Goal: Information Seeking & Learning: Check status

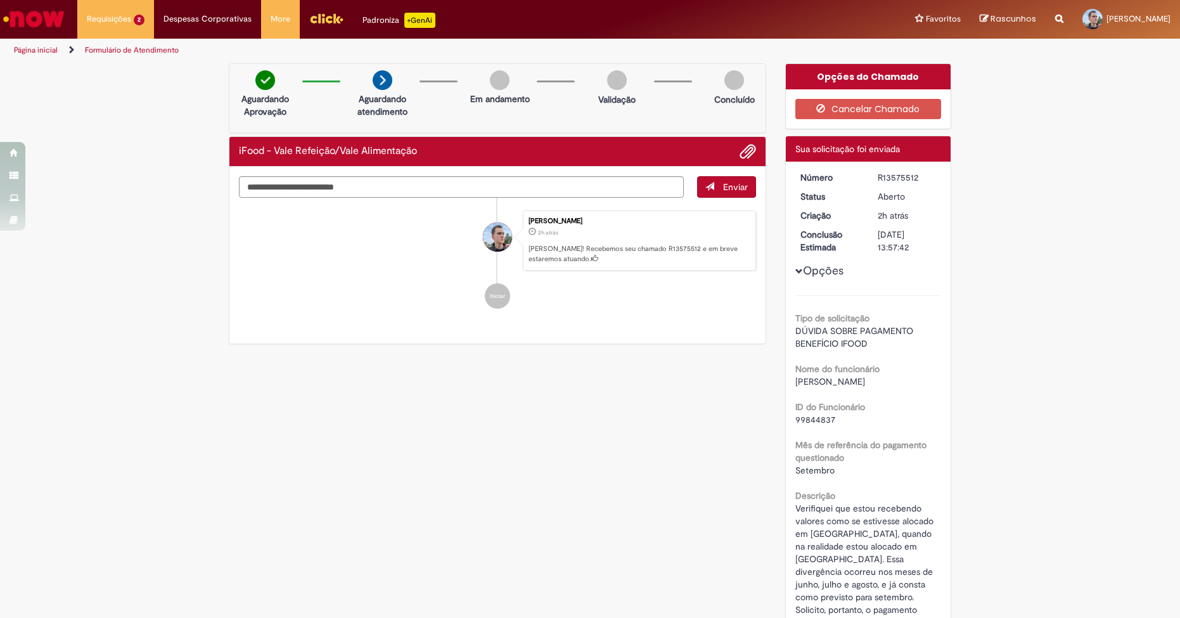
click at [845, 328] on span "DÚVIDA SOBRE PAGAMENTO BENEFÍCIO IFOOD" at bounding box center [855, 337] width 120 height 24
click at [897, 356] on div "Tipo de solicitação DÚVIDA SOBRE PAGAMENTO BENEFÍCIO IFOOD Nome do funcionário …" at bounding box center [868, 480] width 146 height 371
click at [893, 178] on div "R13575512" at bounding box center [907, 177] width 59 height 13
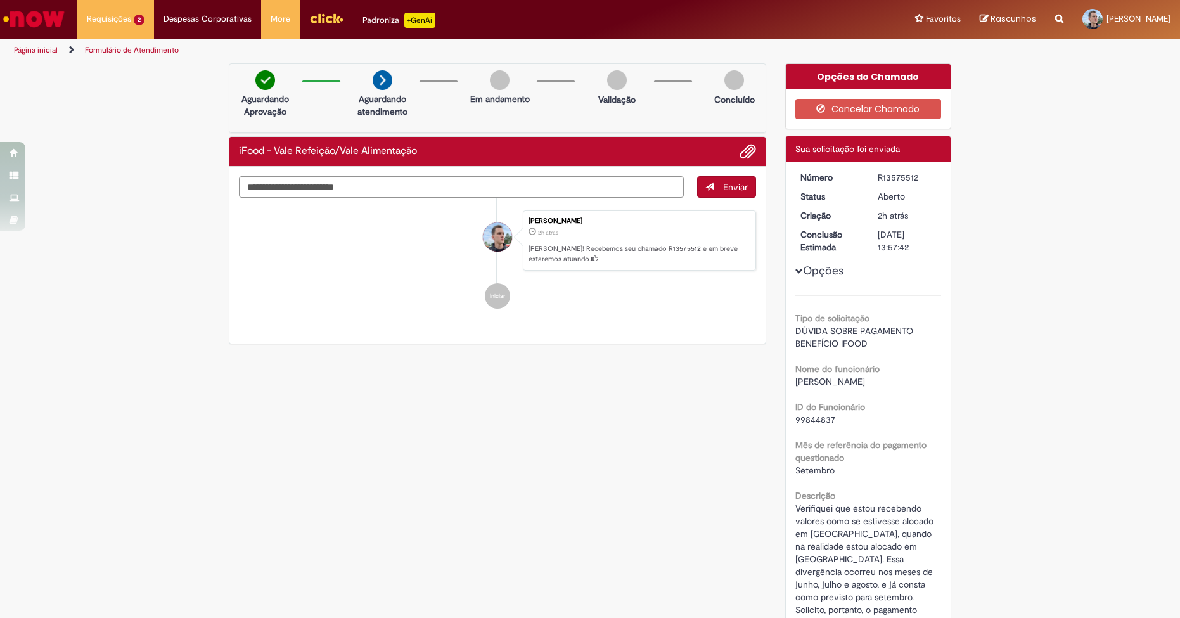
click at [893, 178] on div "R13575512" at bounding box center [907, 177] width 59 height 13
copy div "R13575512"
click at [835, 337] on span "DÚVIDA SOBRE PAGAMENTO BENEFÍCIO IFOOD" at bounding box center [855, 337] width 120 height 24
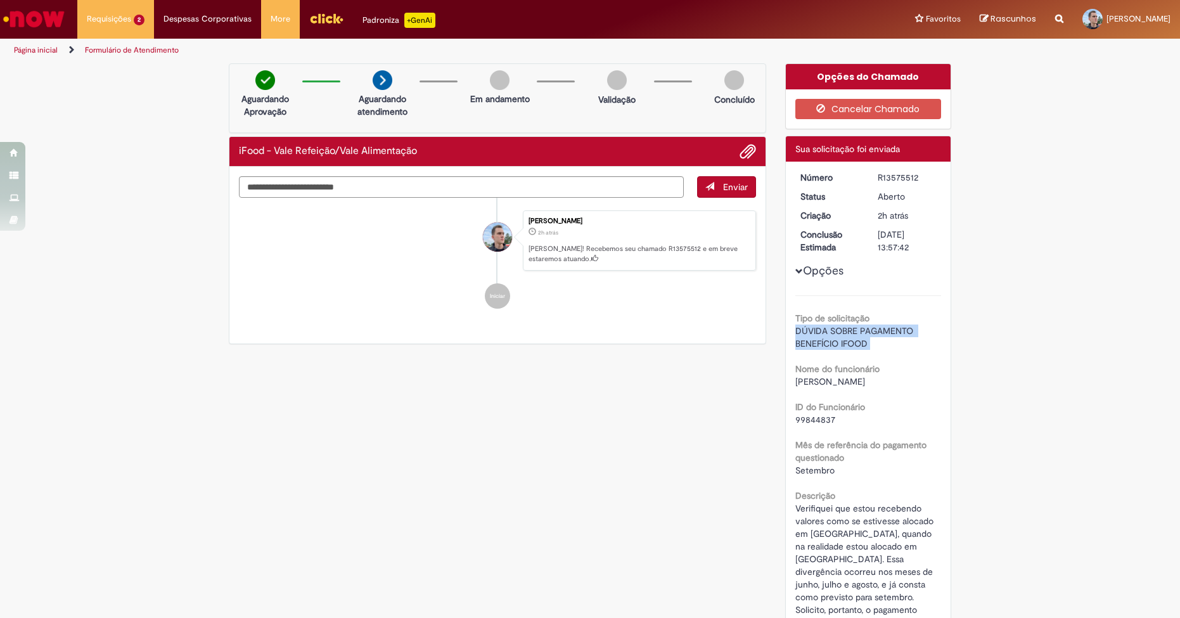
copy div "DÚVIDA SOBRE PAGAMENTO BENEFÍCIO IFOOD"
